Goal: Information Seeking & Learning: Stay updated

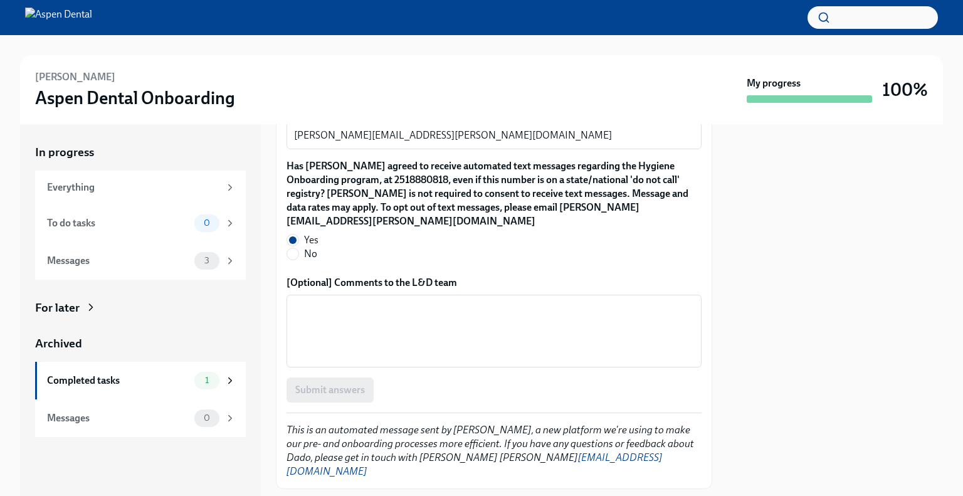
scroll to position [1254, 0]
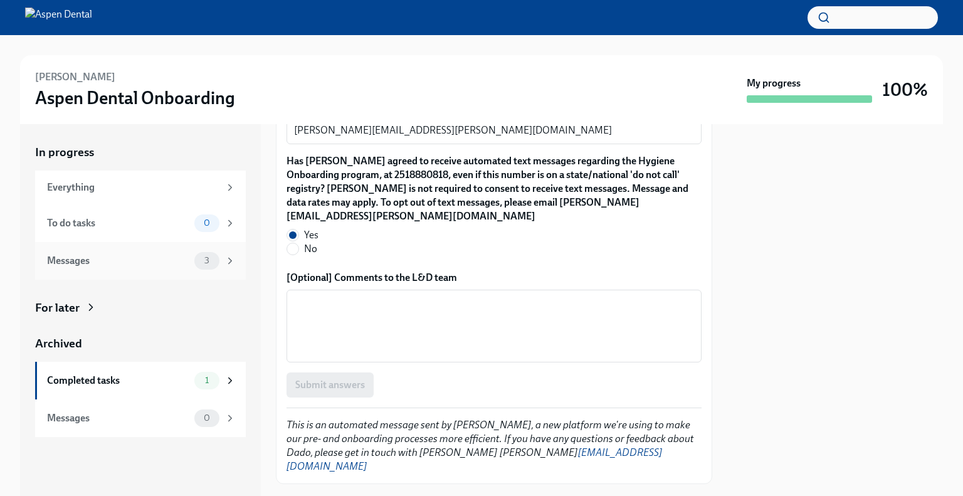
click at [107, 262] on div "Messages" at bounding box center [118, 261] width 142 height 14
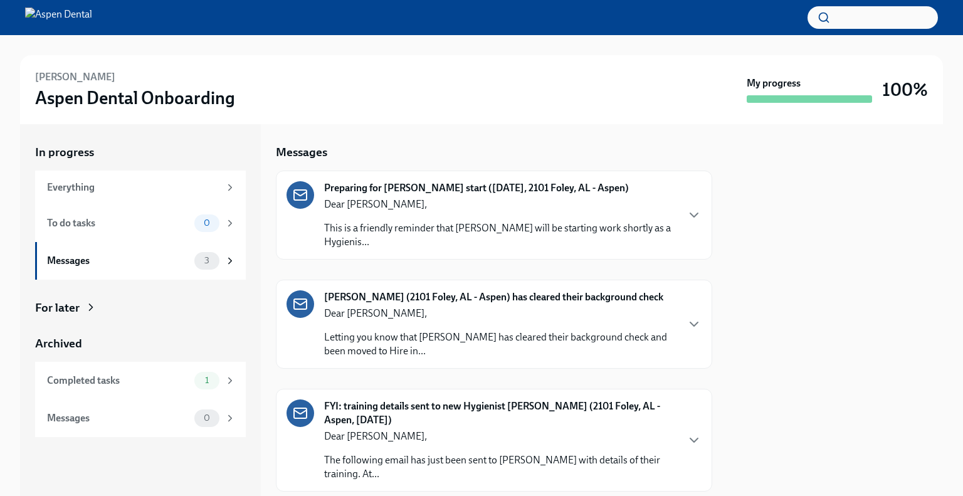
scroll to position [34, 0]
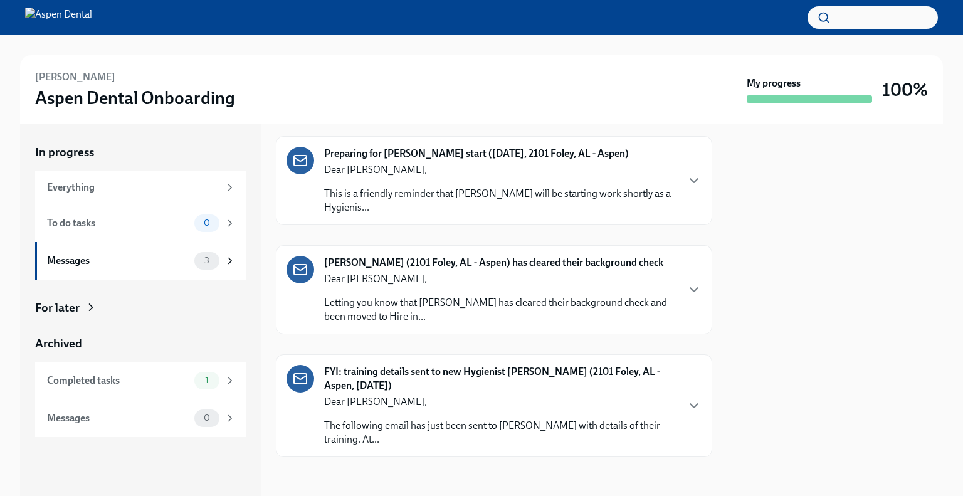
click at [475, 419] on p "The following email has just been sent to [PERSON_NAME] with details of their t…" at bounding box center [500, 433] width 352 height 28
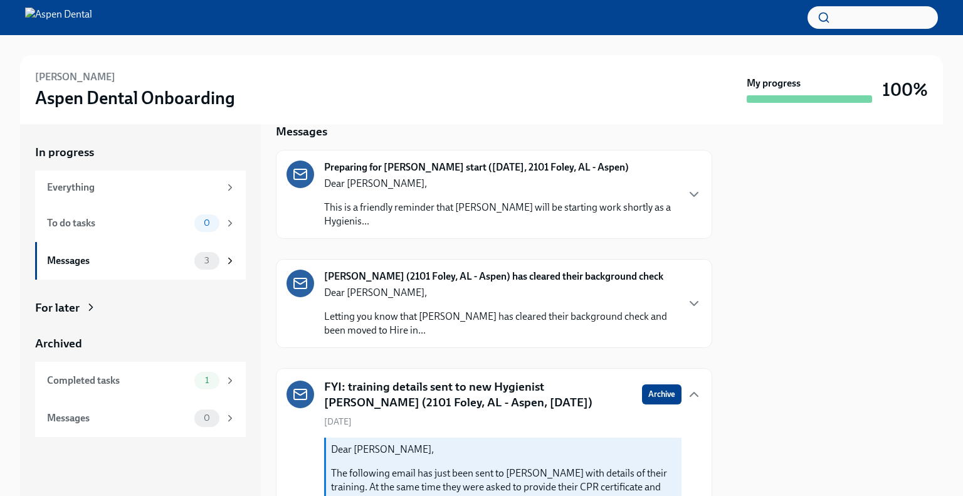
scroll to position [0, 0]
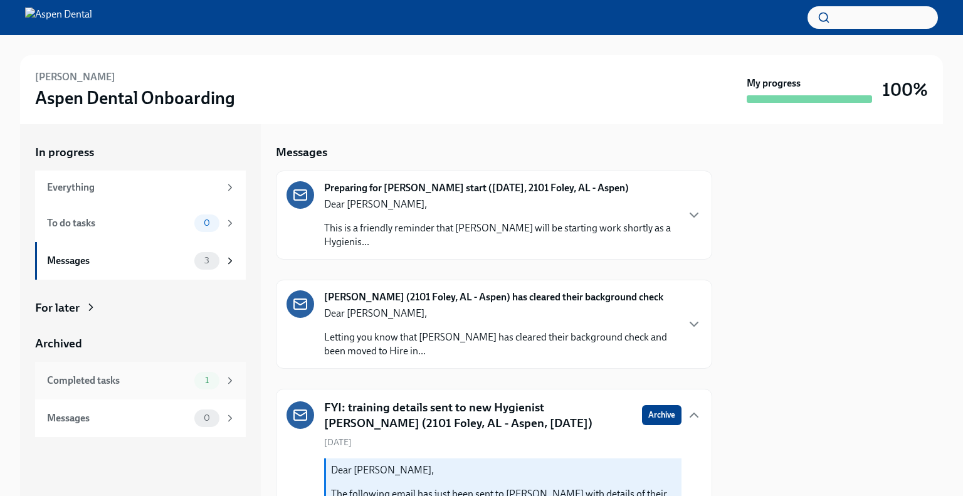
drag, startPoint x: 137, startPoint y: 384, endPoint x: 150, endPoint y: 384, distance: 13.8
click at [138, 384] on div "Completed tasks" at bounding box center [118, 381] width 142 height 14
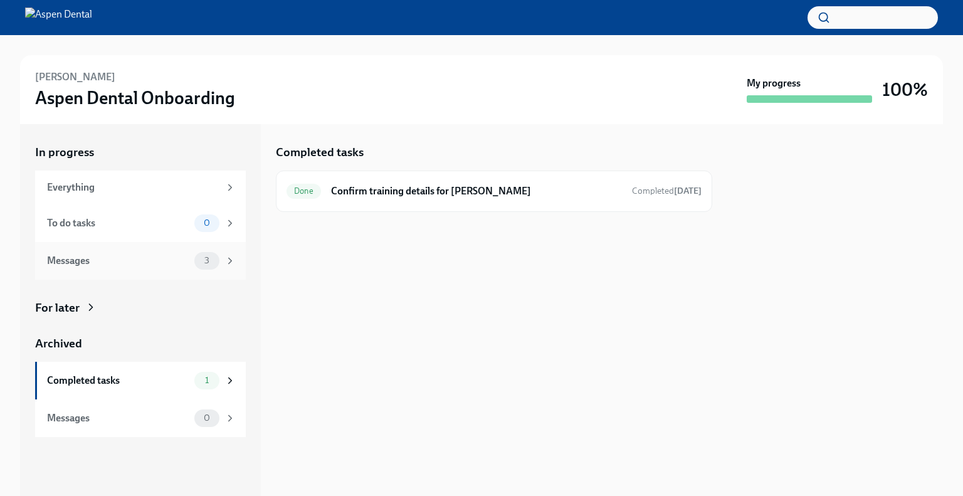
click at [133, 267] on div "Messages" at bounding box center [118, 261] width 142 height 14
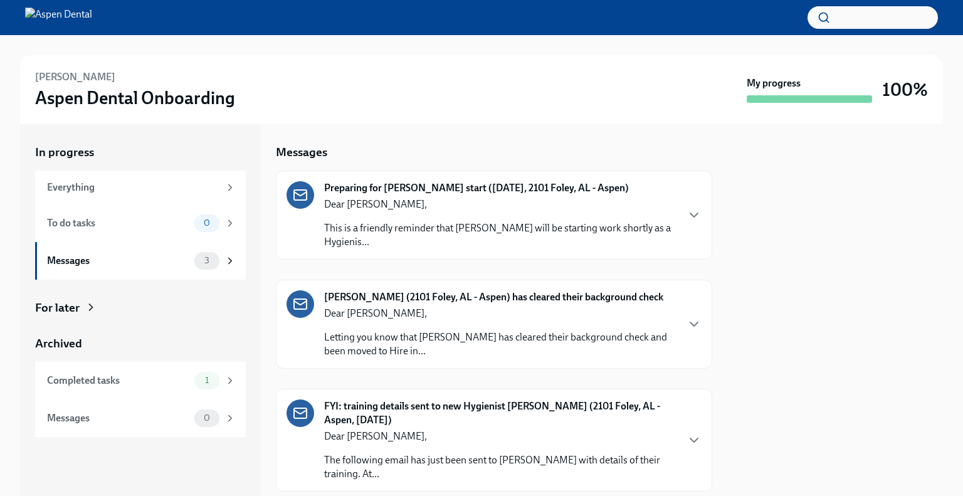
click at [359, 246] on p "This is a friendly reminder that [PERSON_NAME] will be starting work shortly as…" at bounding box center [500, 235] width 352 height 28
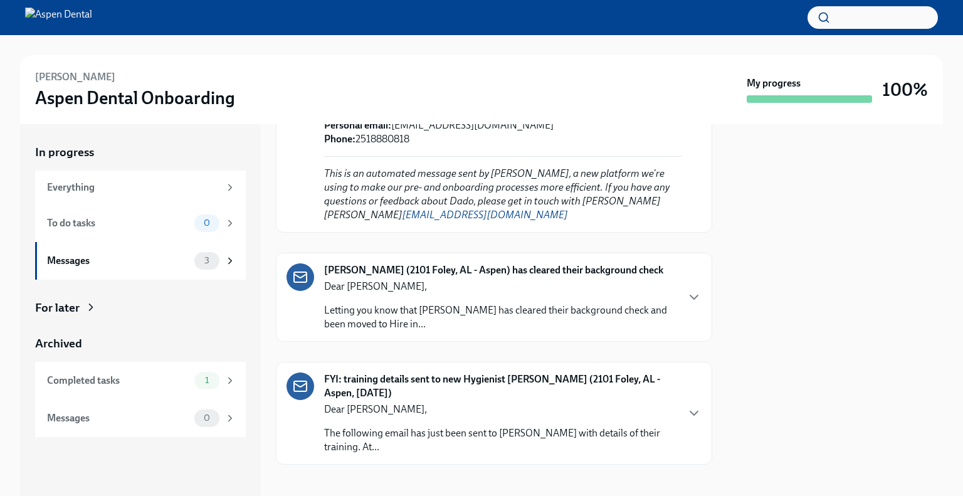
scroll to position [582, 0]
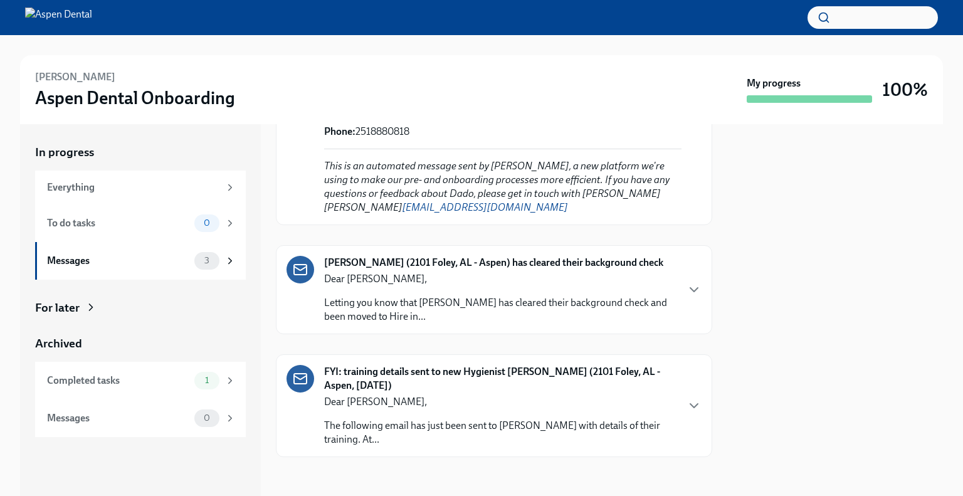
click at [427, 402] on p "Dear [PERSON_NAME]," at bounding box center [500, 402] width 352 height 14
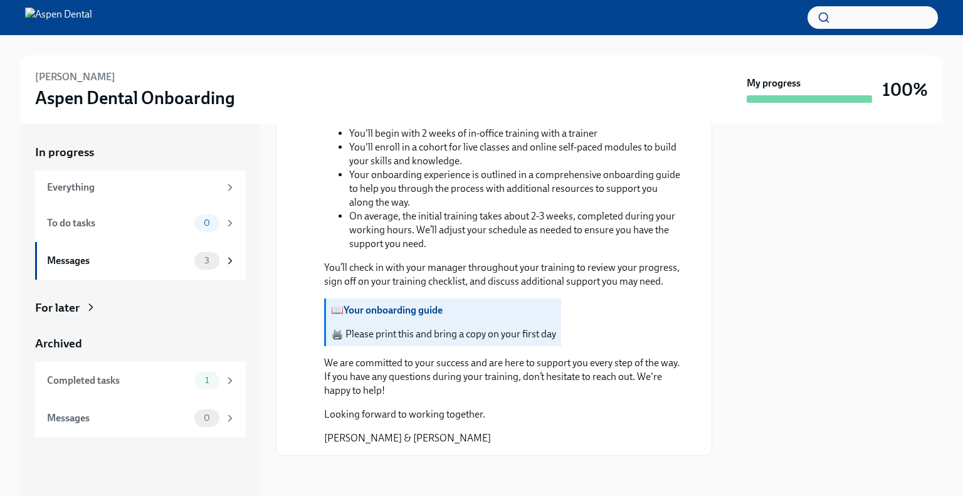
scroll to position [1822, 0]
click at [167, 192] on div "Everything" at bounding box center [133, 188] width 172 height 14
